Goal: Task Accomplishment & Management: Manage account settings

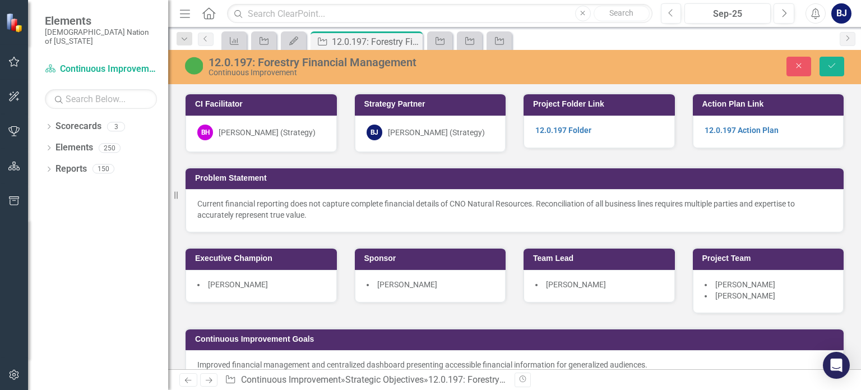
scroll to position [871, 0]
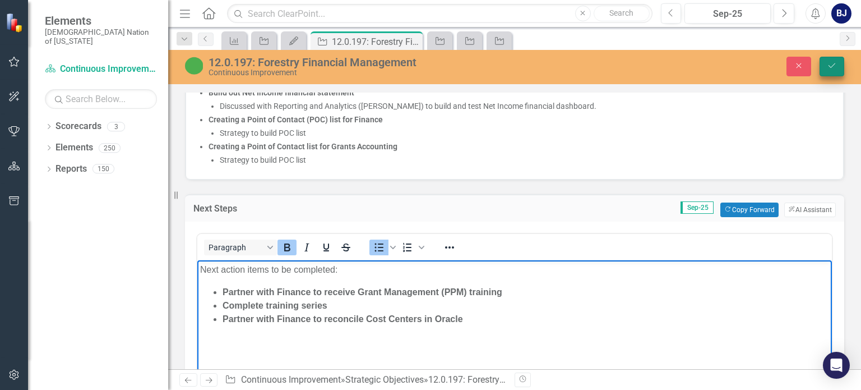
click at [836, 73] on button "Save" at bounding box center [832, 67] width 25 height 20
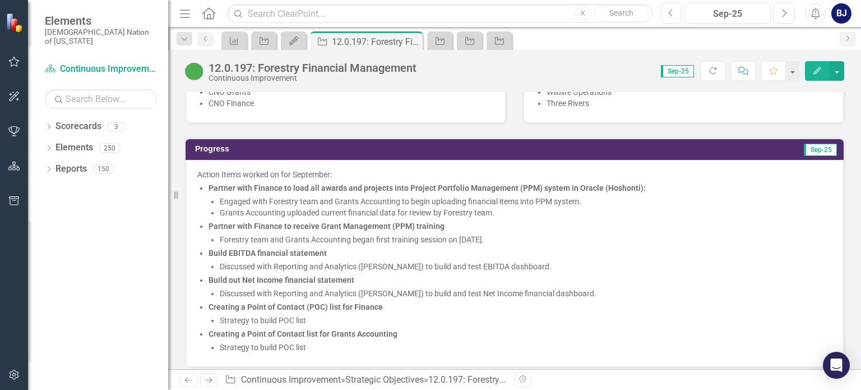
scroll to position [710, 0]
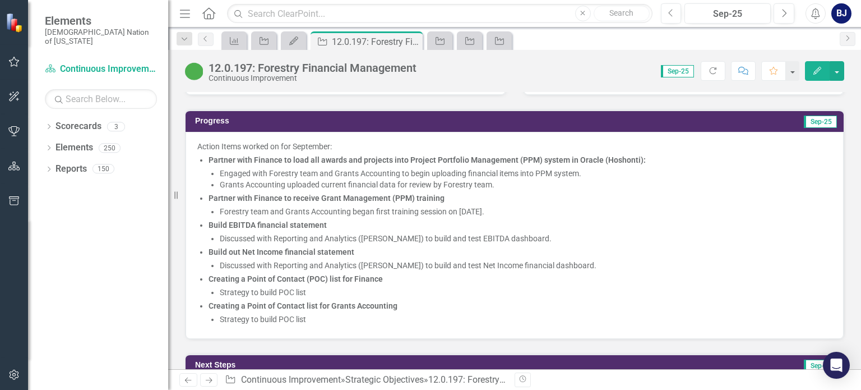
click at [306, 301] on strong "Creating a Point of Contact list for Grants Accounting" at bounding box center [303, 305] width 189 height 9
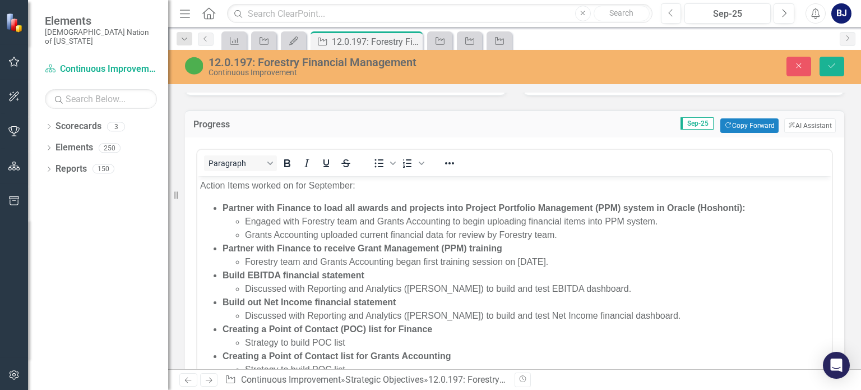
scroll to position [0, 0]
click at [339, 356] on strong "Creating a Point of Contact list for Grants Accounting" at bounding box center [337, 356] width 228 height 10
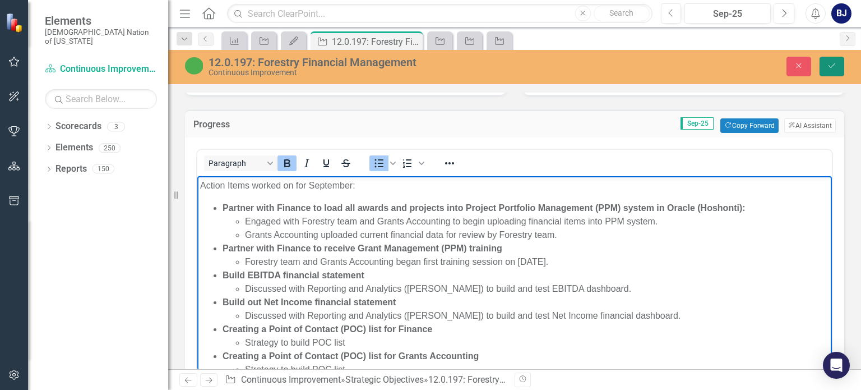
click at [826, 66] on button "Save" at bounding box center [832, 67] width 25 height 20
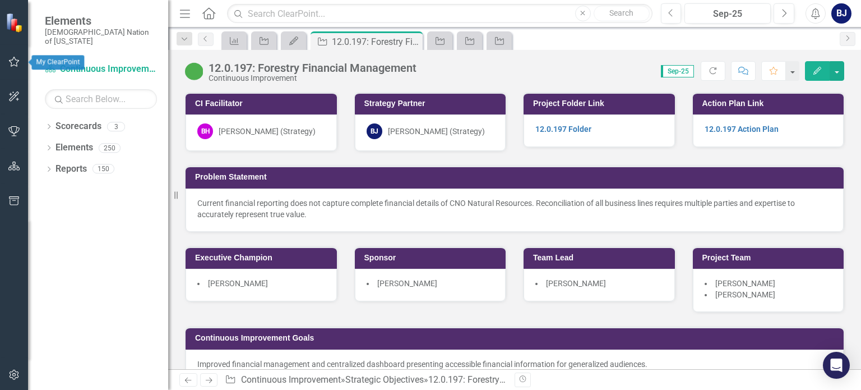
click at [18, 70] on button "button" at bounding box center [14, 62] width 25 height 24
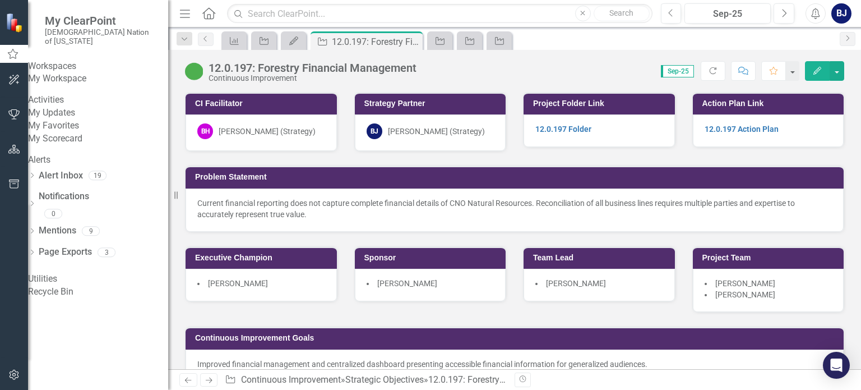
click at [74, 119] on link "My Updates" at bounding box center [98, 113] width 140 height 13
